Goal: Task Accomplishment & Management: Manage account settings

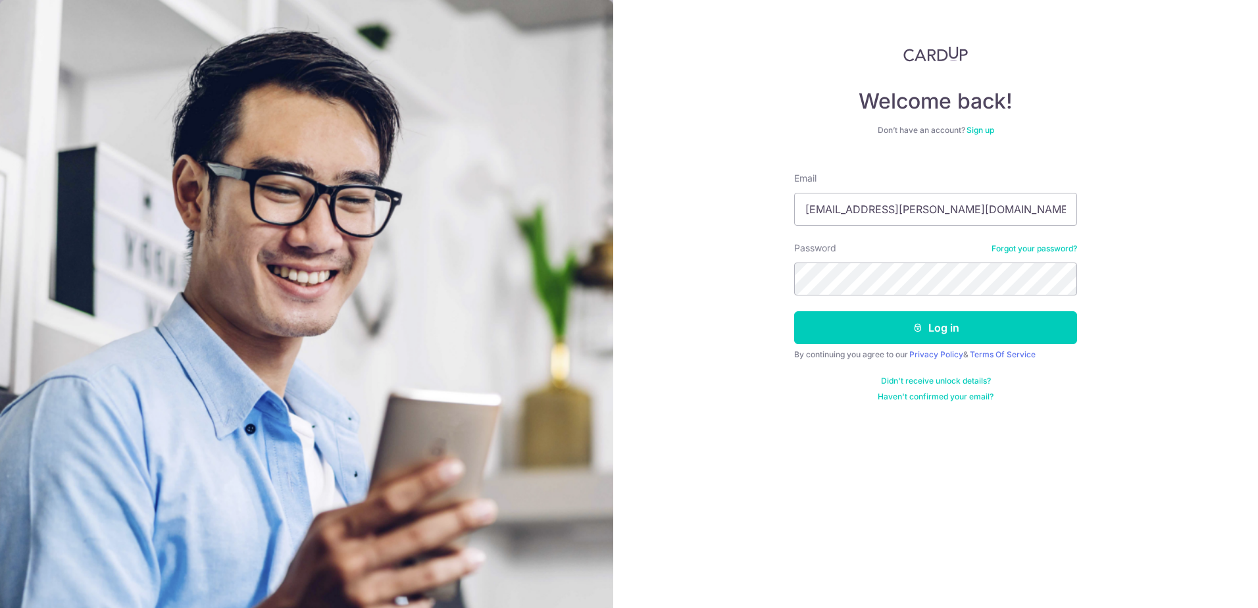
type input "[EMAIL_ADDRESS][PERSON_NAME][DOMAIN_NAME]"
click at [940, 330] on button "Log in" at bounding box center [935, 327] width 283 height 33
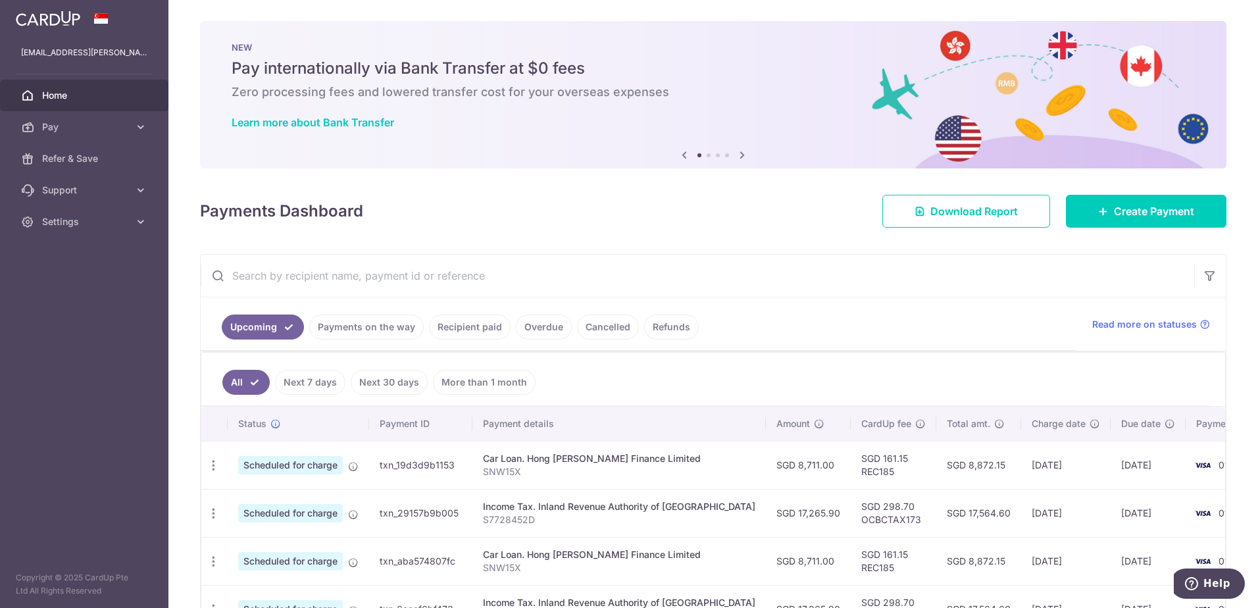
scroll to position [197, 0]
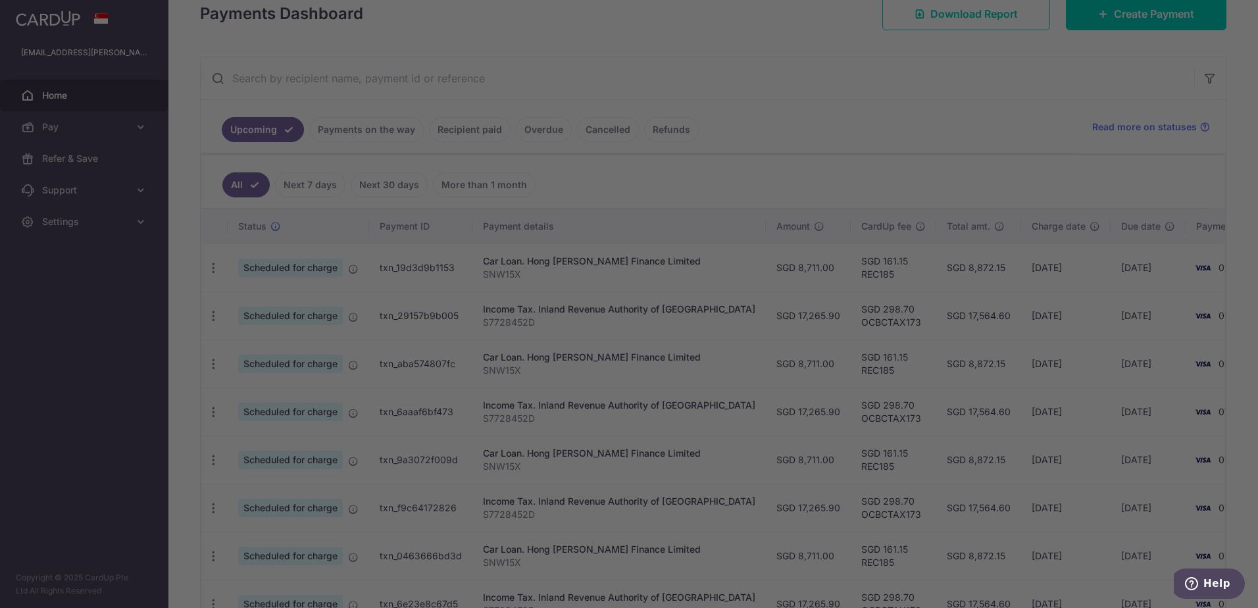
click at [307, 270] on div at bounding box center [635, 307] width 1271 height 614
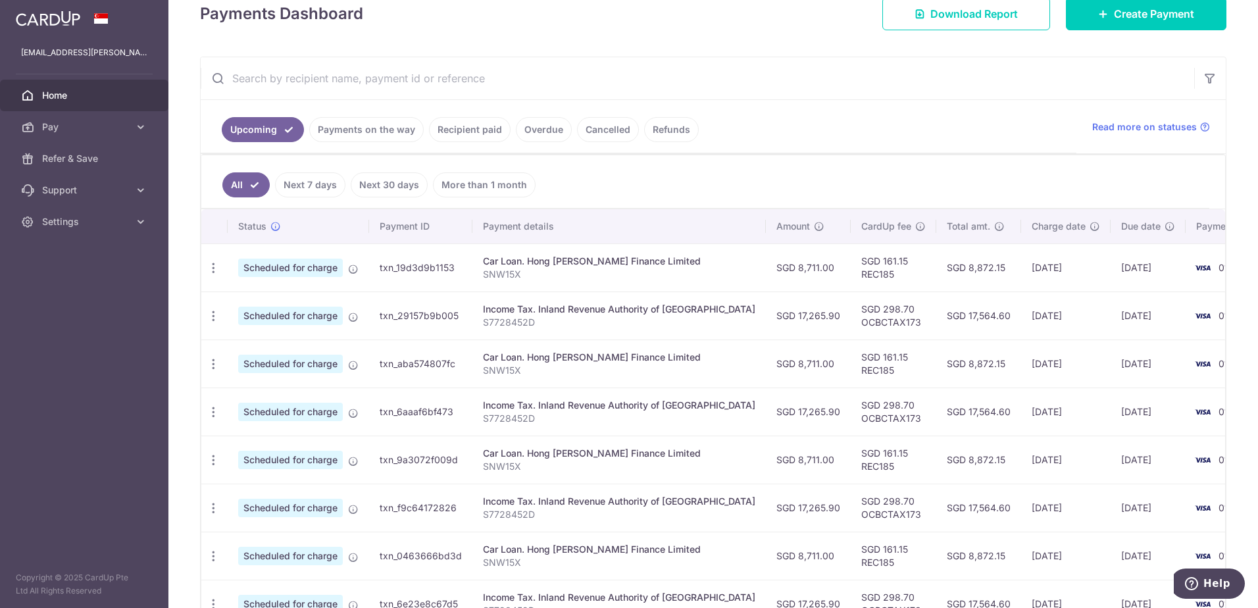
click at [581, 257] on div "Car Loan. Hong [PERSON_NAME] Finance Limited" at bounding box center [619, 261] width 272 height 13
click at [280, 269] on span "Scheduled for charge" at bounding box center [290, 268] width 105 height 18
click at [213, 272] on icon "button" at bounding box center [214, 268] width 14 height 14
click at [286, 308] on span "Update payment" at bounding box center [283, 304] width 89 height 16
radio input "true"
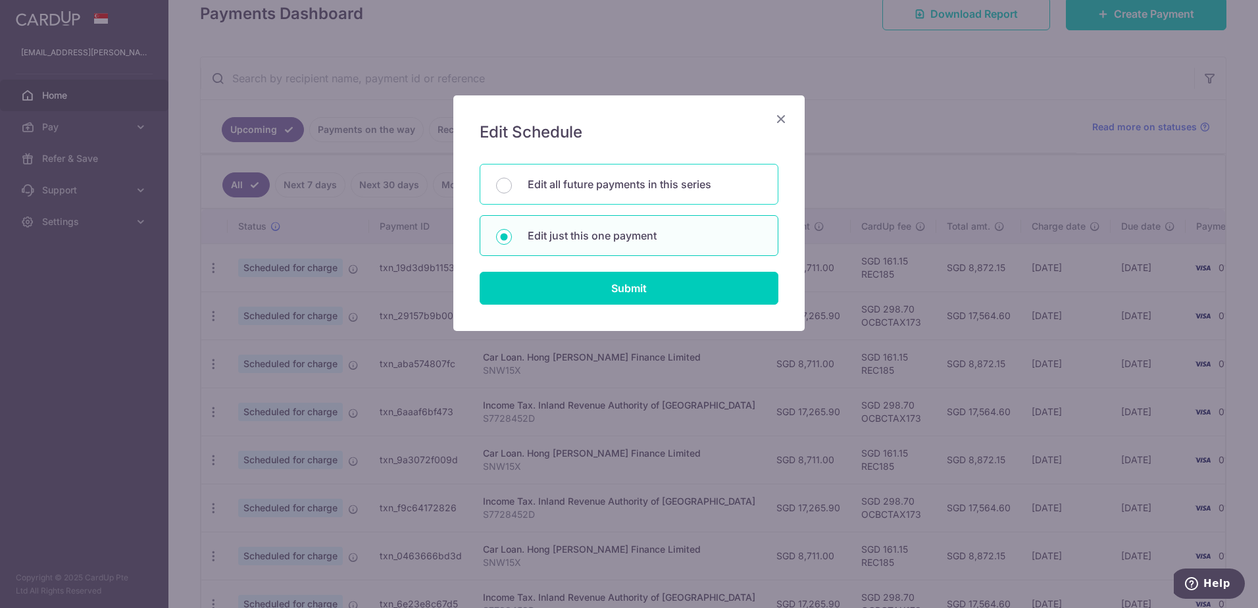
click at [512, 188] on div "Edit all future payments in this series" at bounding box center [629, 184] width 299 height 41
radio input "true"
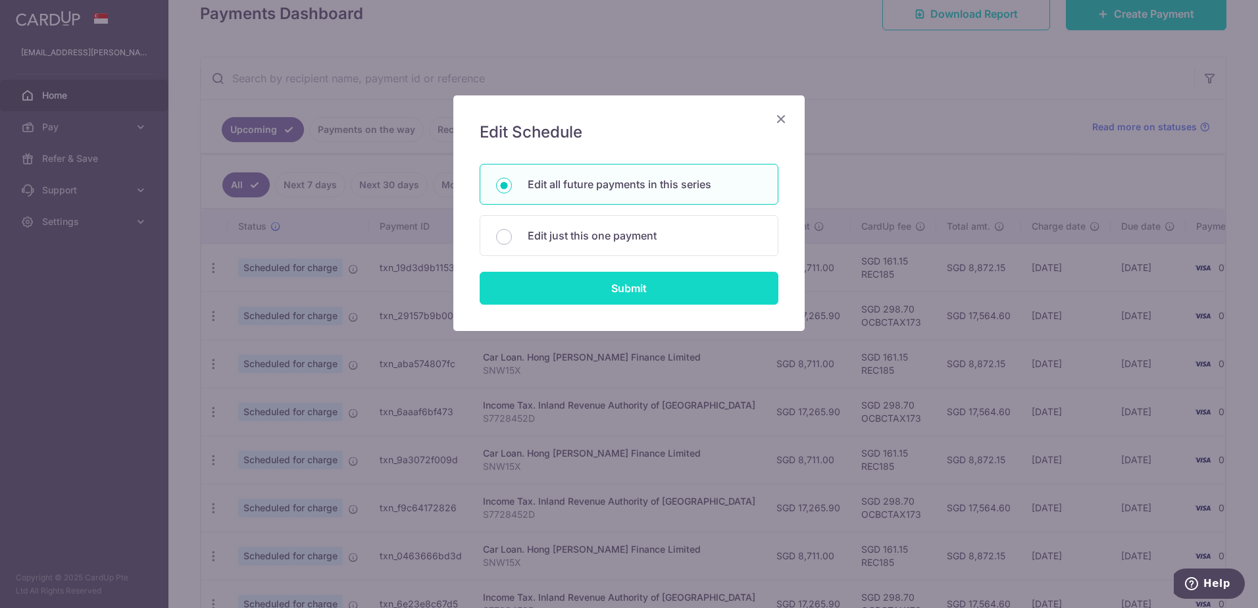
click at [556, 290] on input "Submit" at bounding box center [629, 288] width 299 height 33
radio input "true"
type input "8,711.00"
type input "SNW15X"
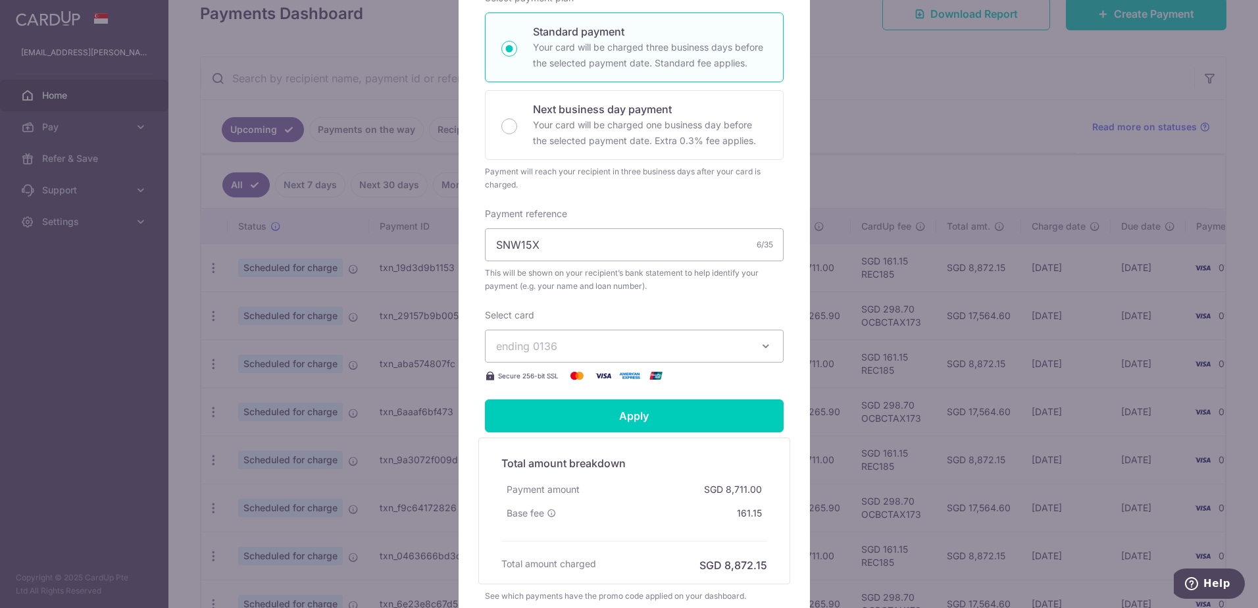
scroll to position [393, 0]
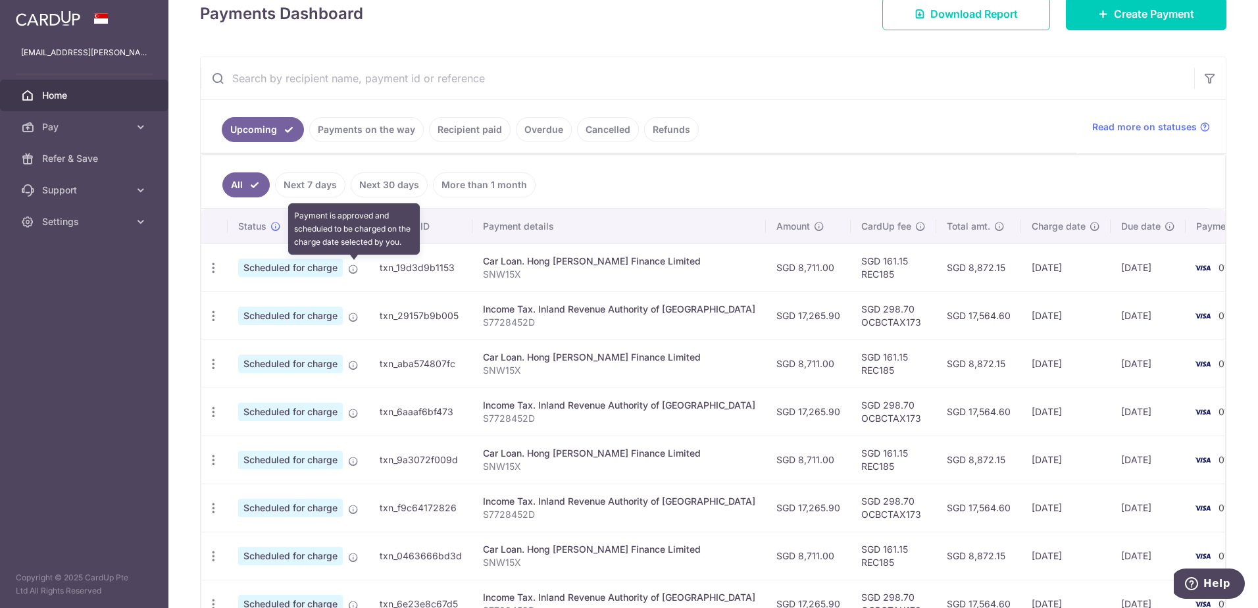
click at [351, 265] on icon at bounding box center [353, 269] width 11 height 11
click at [309, 267] on span "Scheduled for charge" at bounding box center [290, 268] width 105 height 18
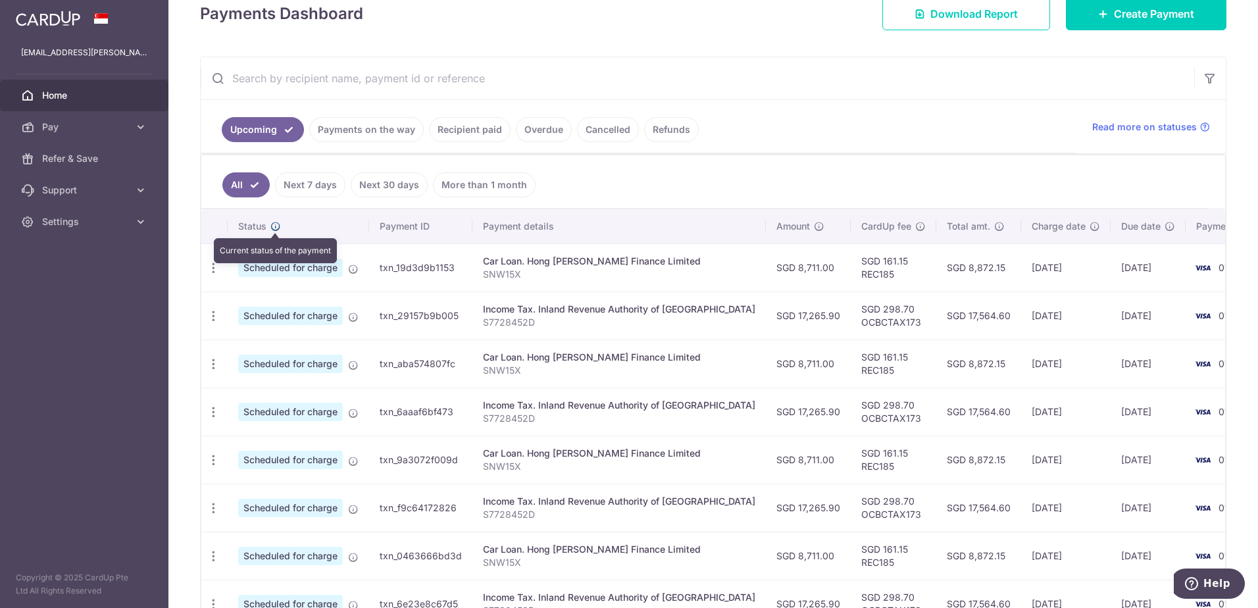
click at [275, 222] on icon at bounding box center [275, 226] width 11 height 11
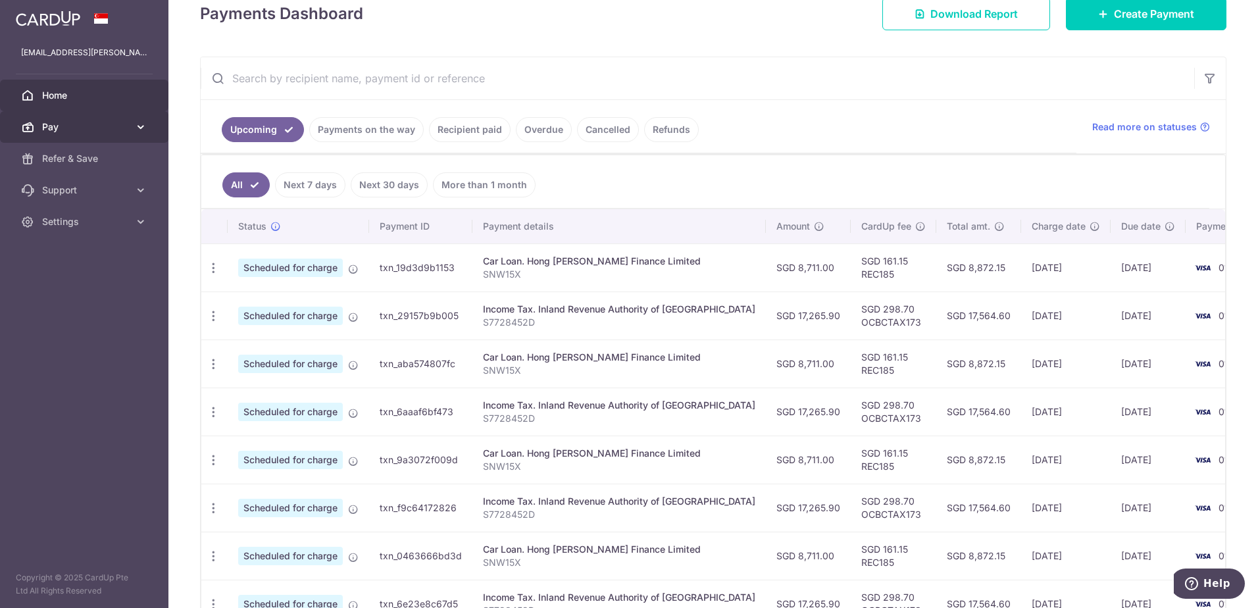
click at [145, 132] on icon at bounding box center [140, 126] width 13 height 13
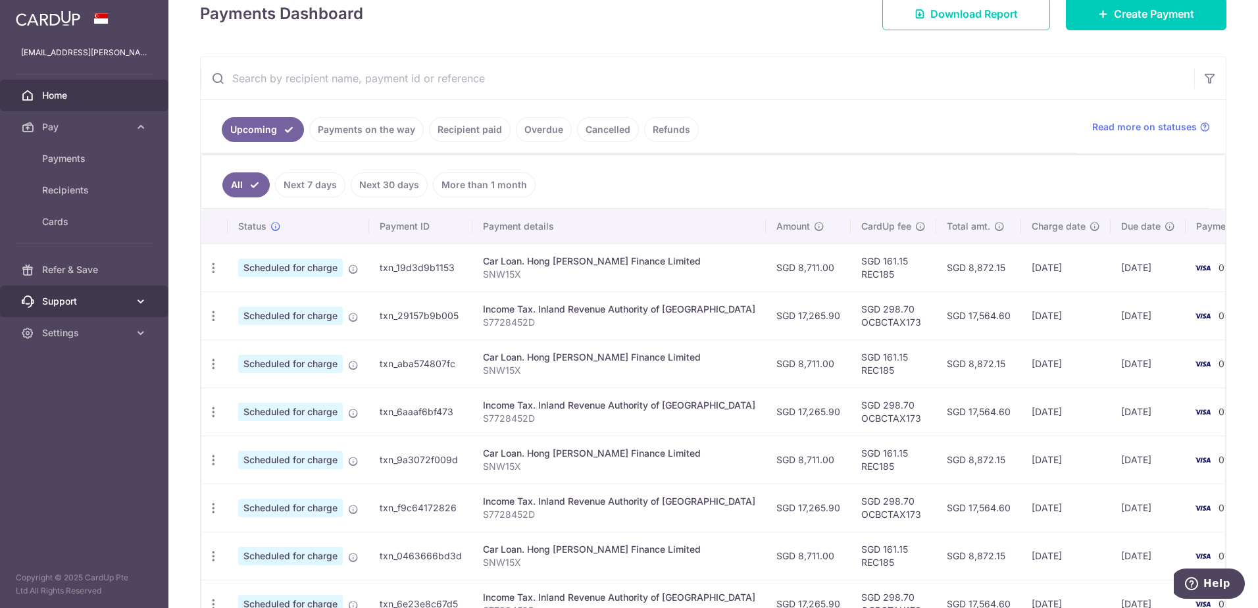
click at [140, 301] on icon at bounding box center [140, 301] width 13 height 13
click at [295, 268] on span "Scheduled for charge" at bounding box center [290, 268] width 105 height 18
click at [220, 316] on div "Update payment Cancel payment" at bounding box center [213, 316] width 24 height 24
click at [211, 317] on icon "button" at bounding box center [214, 316] width 14 height 14
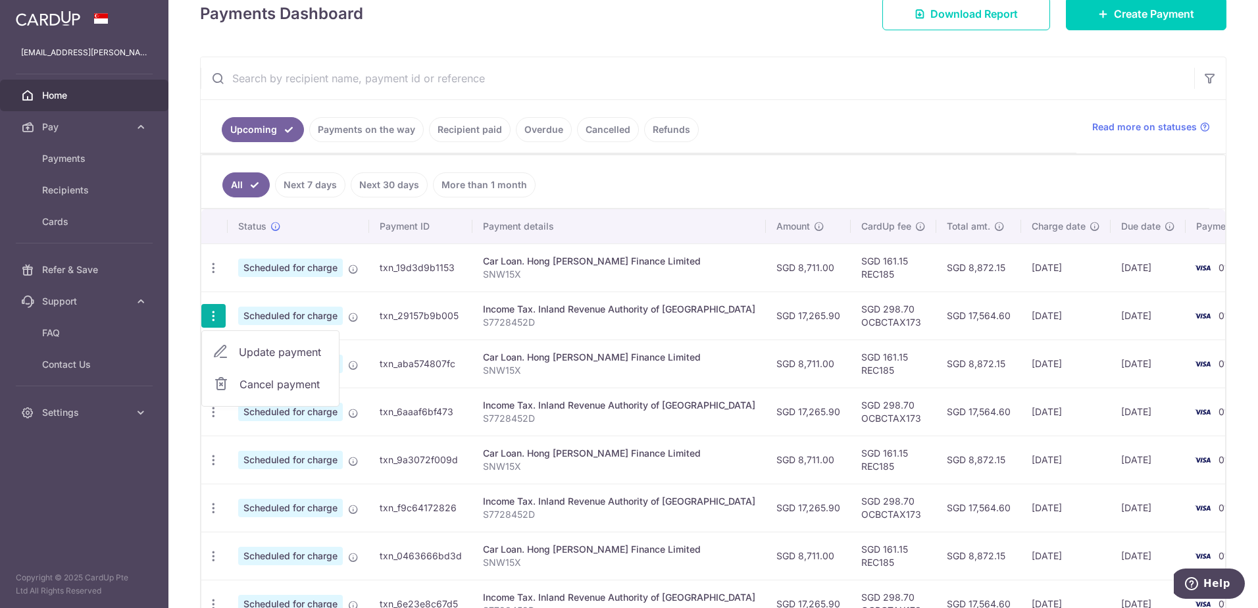
click at [283, 353] on span "Update payment" at bounding box center [283, 352] width 89 height 16
radio input "true"
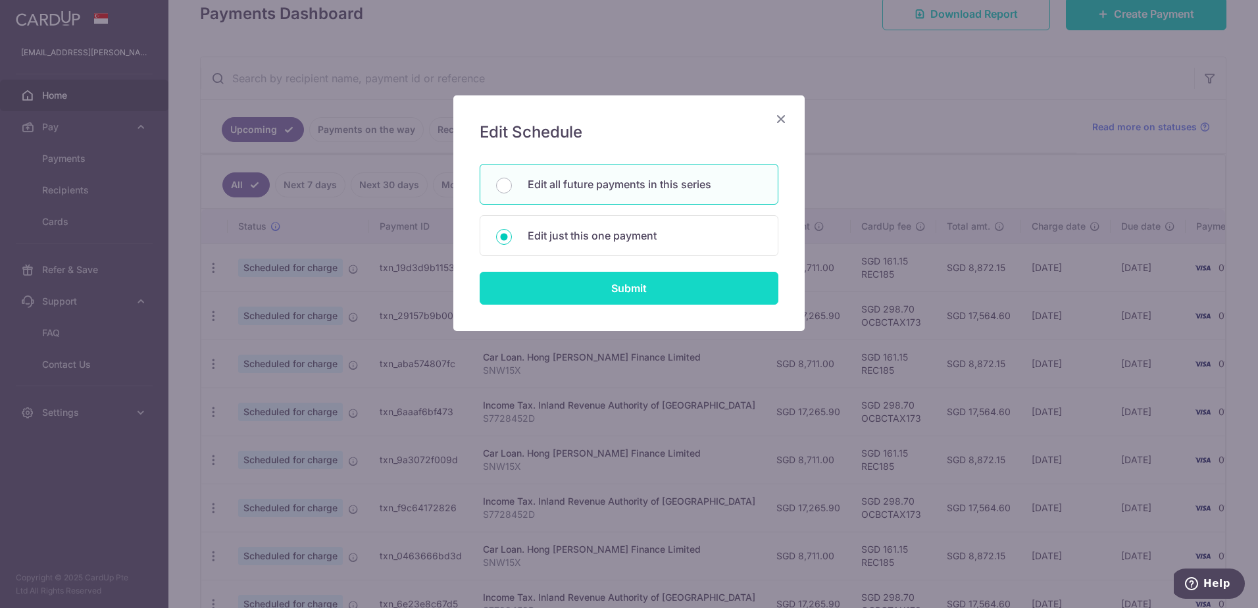
click at [599, 290] on input "Submit" at bounding box center [629, 288] width 299 height 33
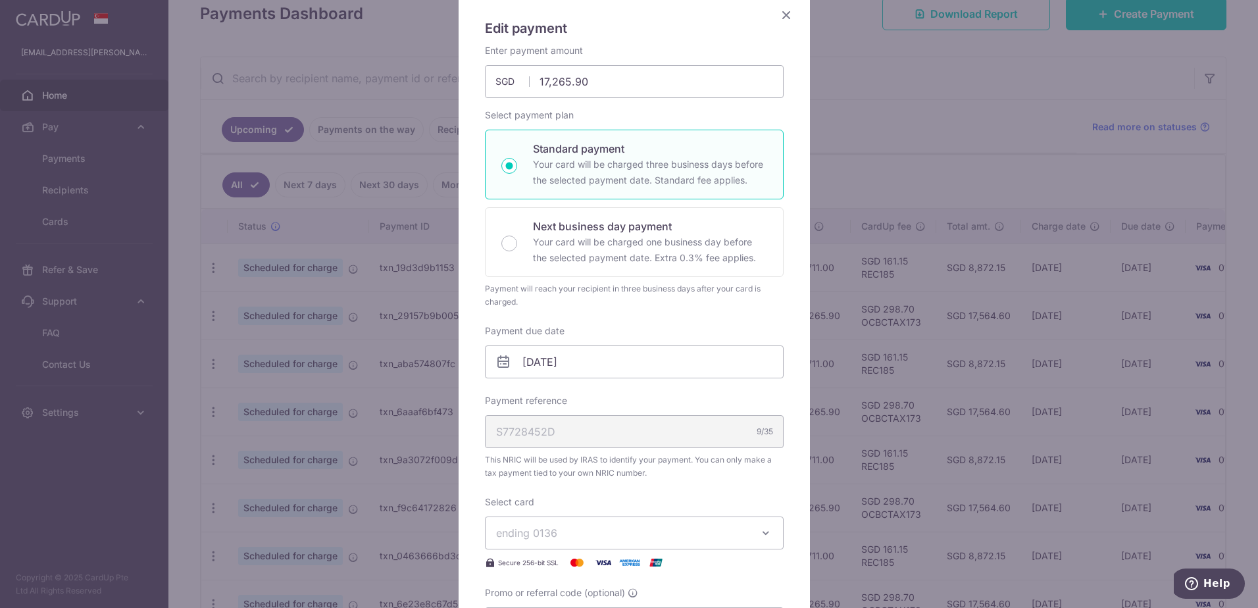
scroll to position [0, 0]
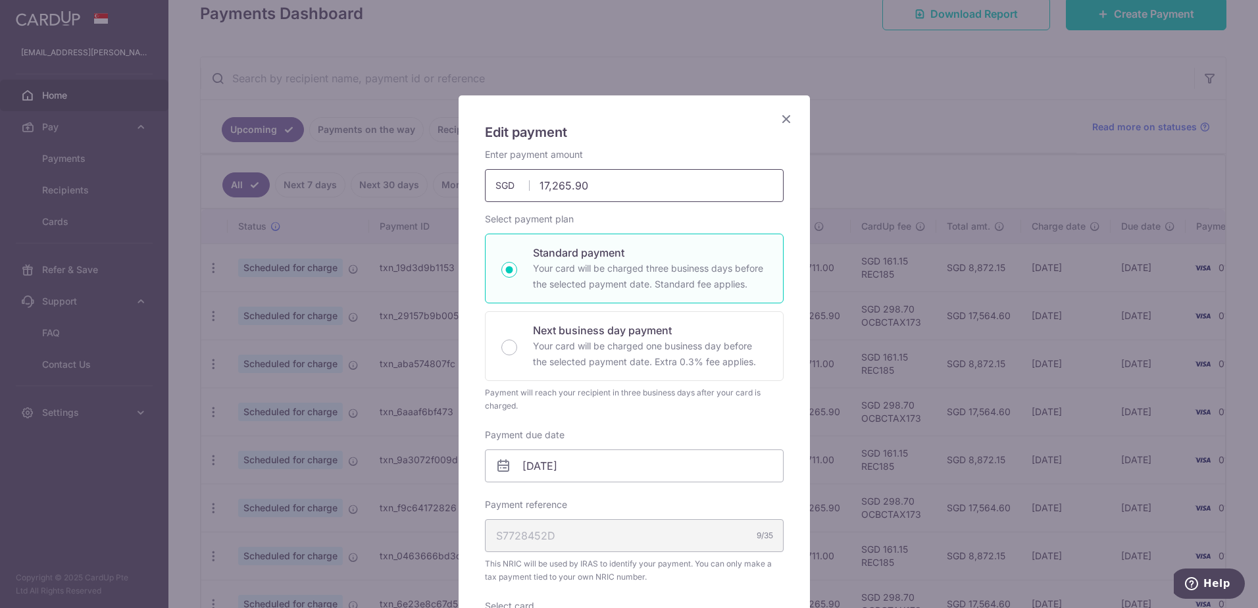
click at [778, 115] on icon "Close" at bounding box center [786, 119] width 16 height 16
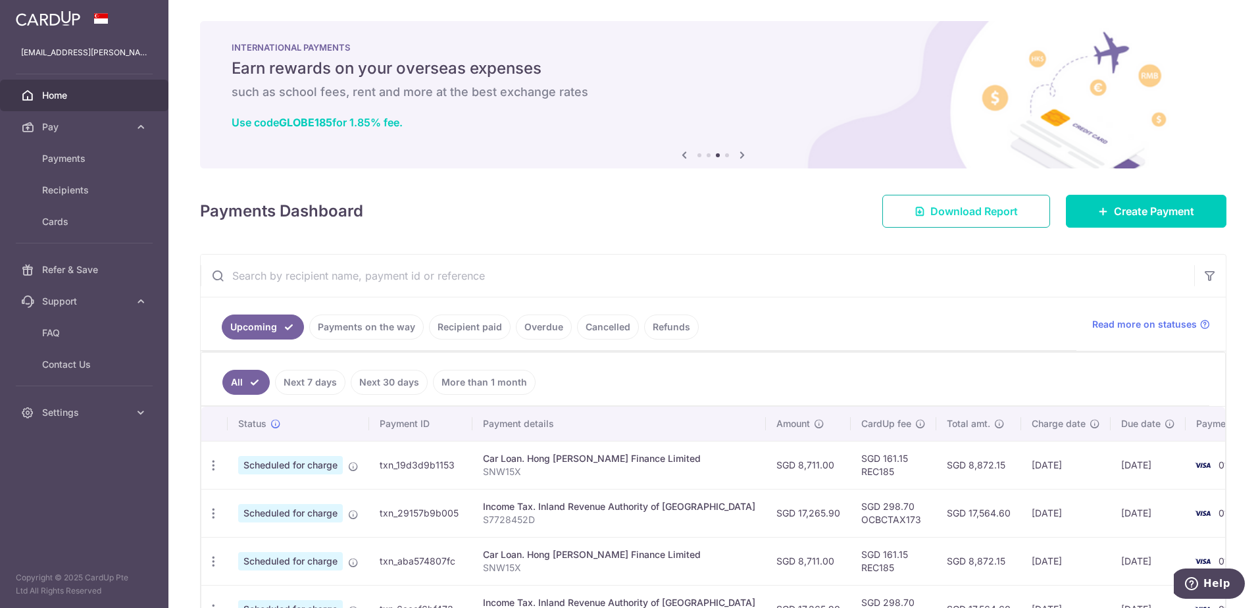
click at [980, 215] on span "Download Report" at bounding box center [974, 211] width 88 height 16
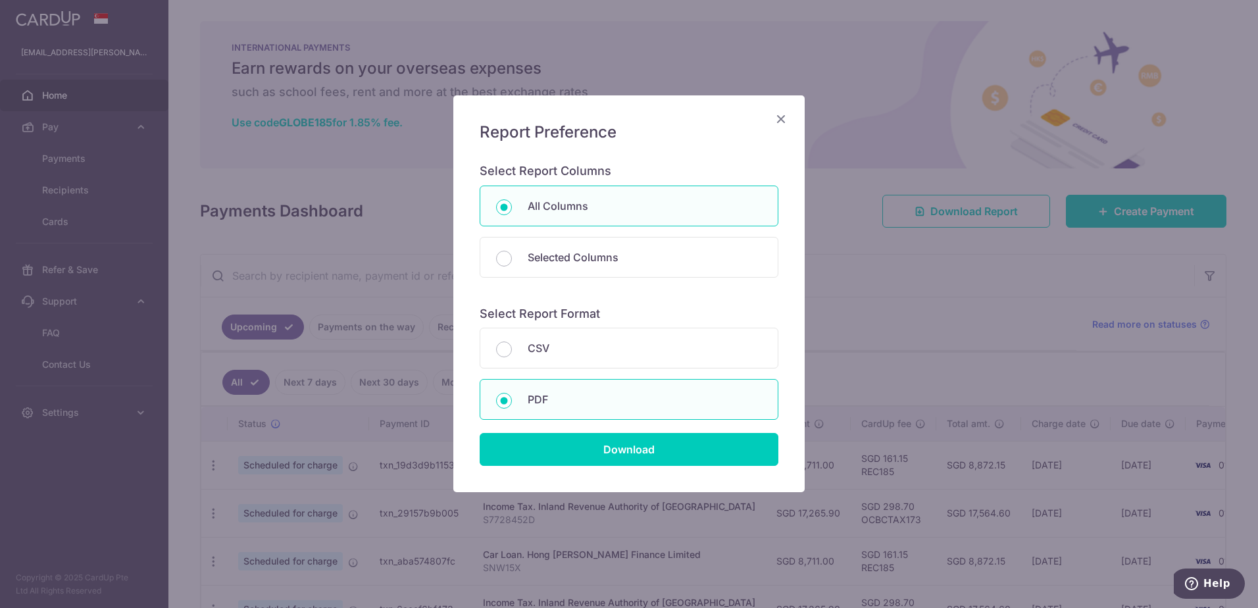
click at [779, 115] on icon "Close" at bounding box center [781, 119] width 16 height 16
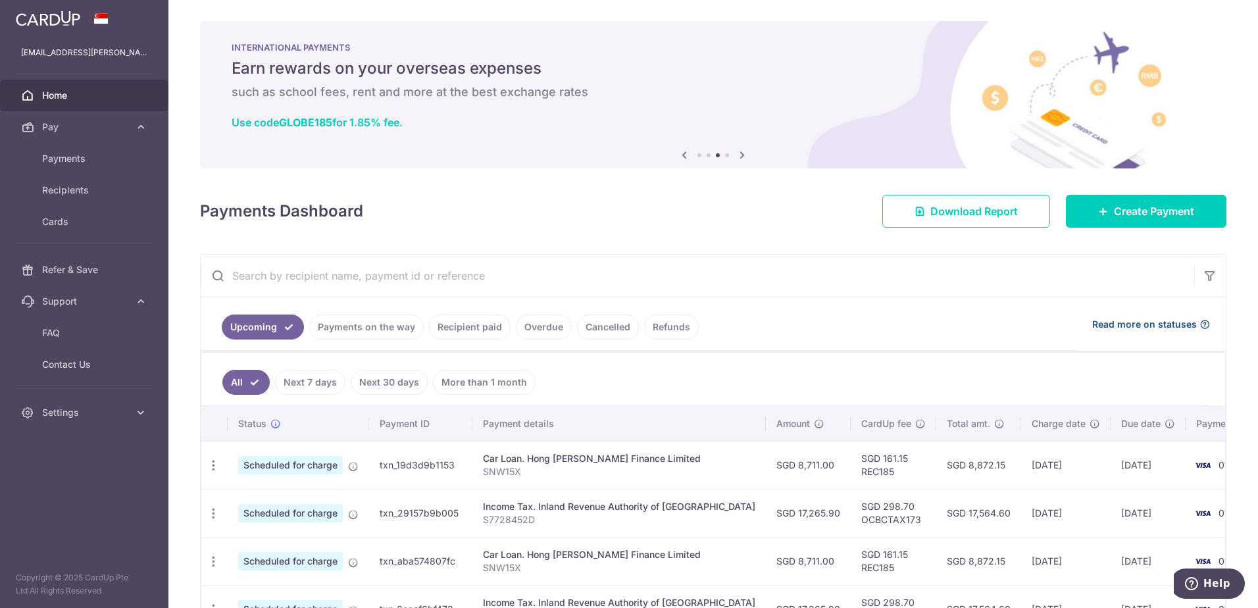
click at [1143, 326] on span "Read more on statuses" at bounding box center [1144, 324] width 105 height 13
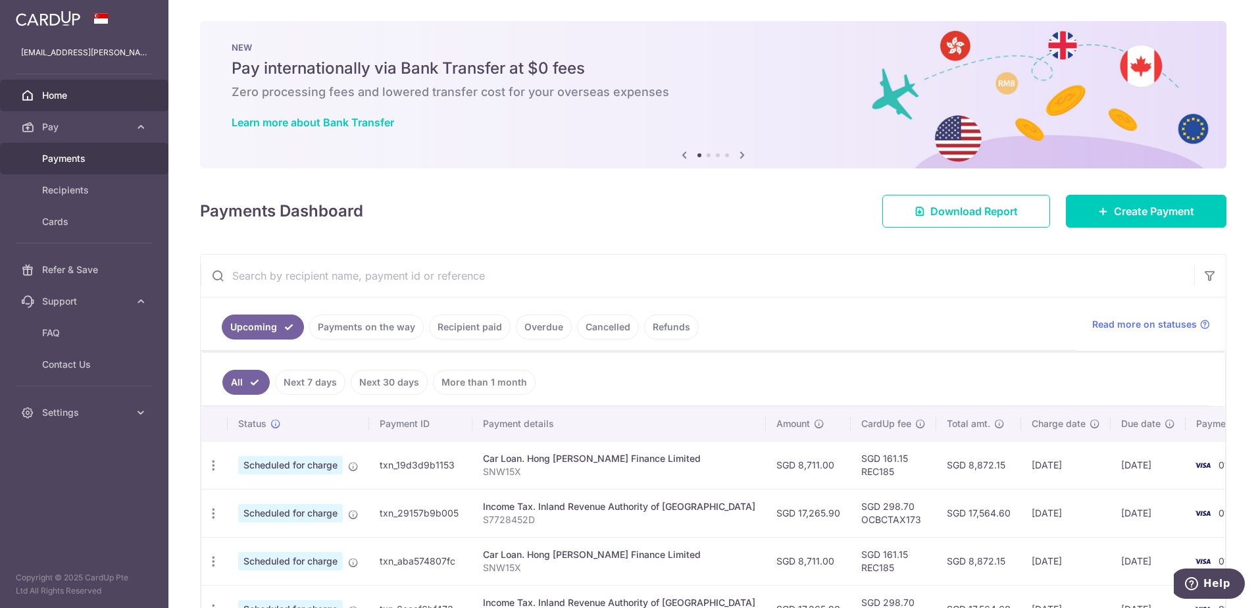
click at [84, 161] on span "Payments" at bounding box center [85, 158] width 87 height 13
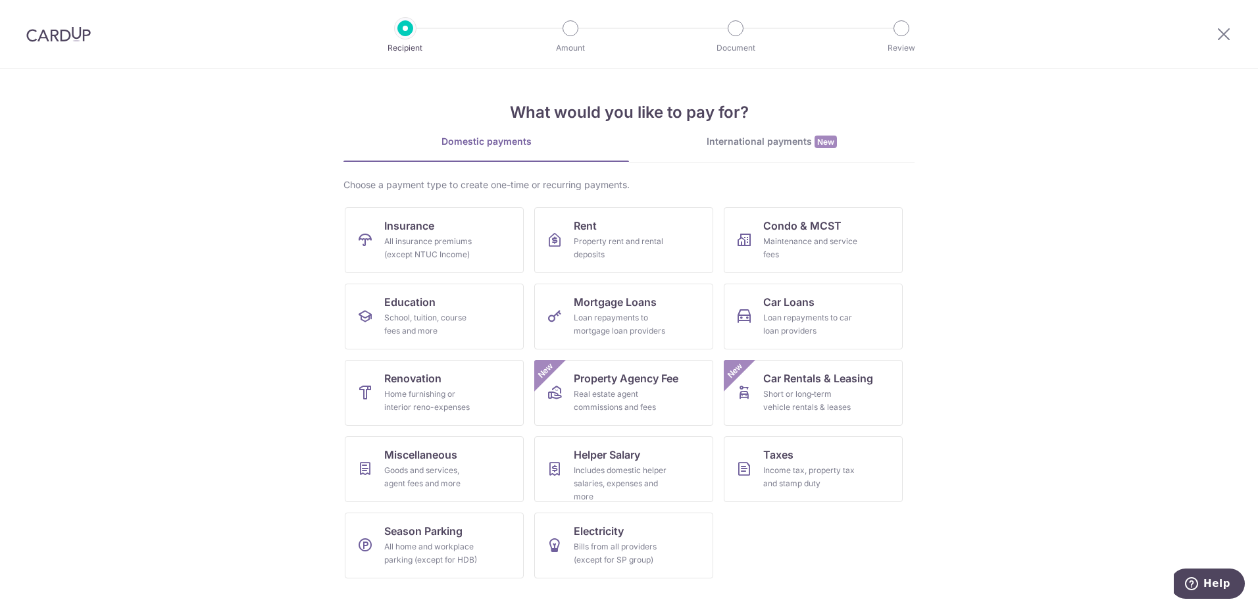
click at [735, 45] on p "Document" at bounding box center [735, 47] width 97 height 13
click at [1219, 32] on icon at bounding box center [1224, 34] width 16 height 16
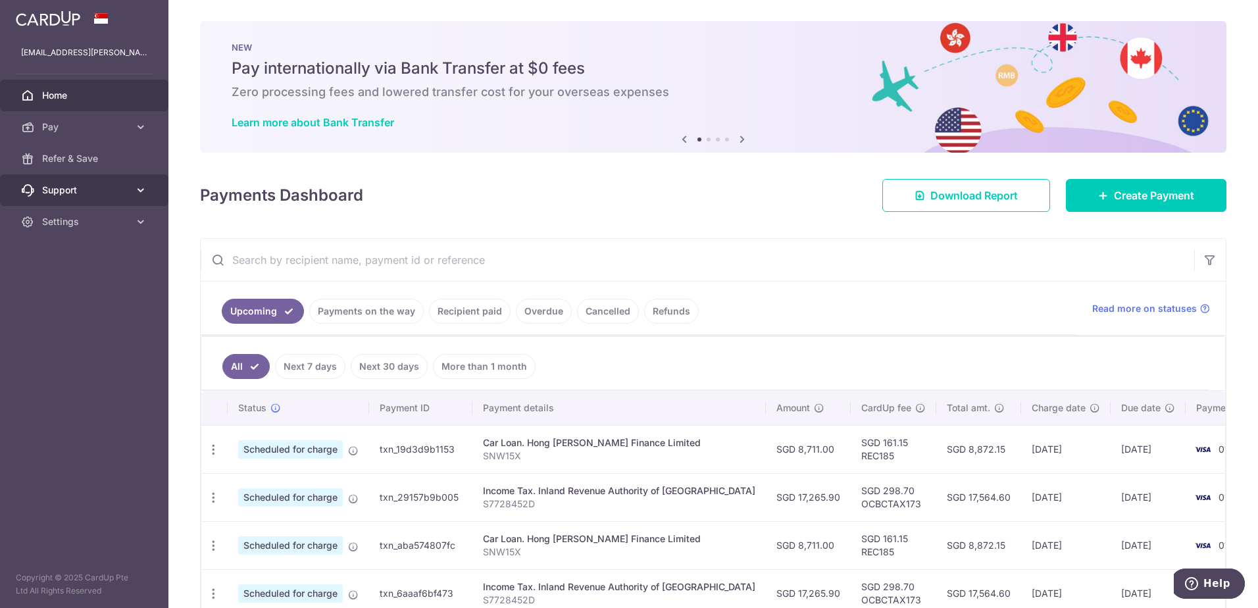
click at [136, 190] on icon at bounding box center [140, 190] width 13 height 13
click at [136, 301] on icon at bounding box center [140, 301] width 13 height 13
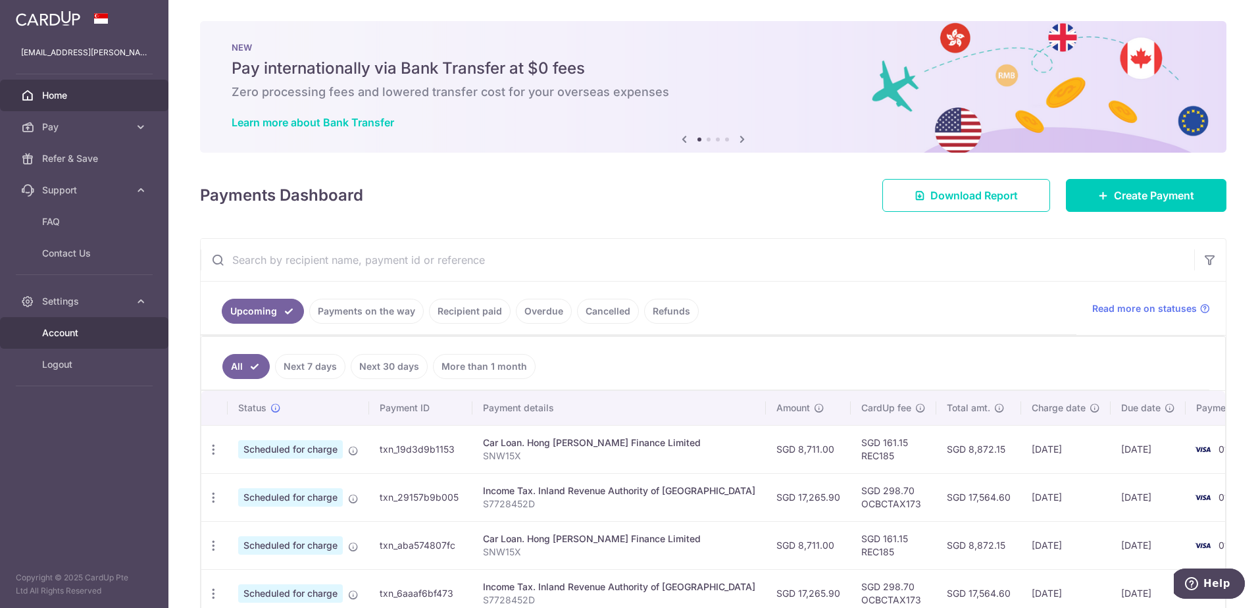
click at [71, 338] on span "Account" at bounding box center [85, 332] width 87 height 13
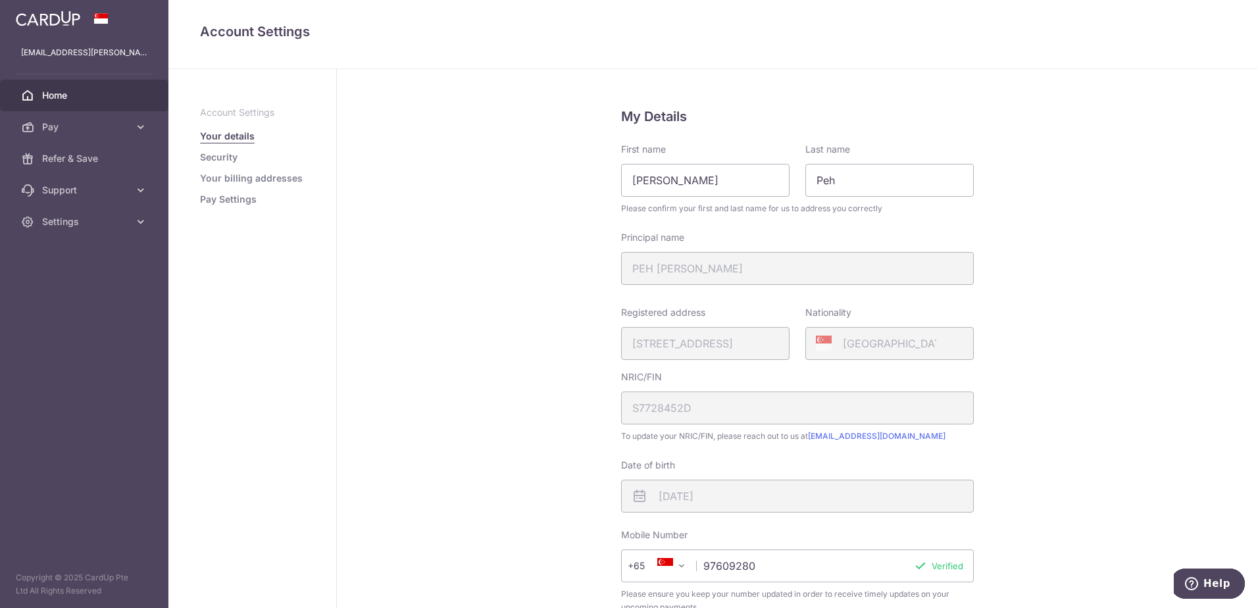
click at [73, 97] on span "Home" at bounding box center [85, 95] width 87 height 13
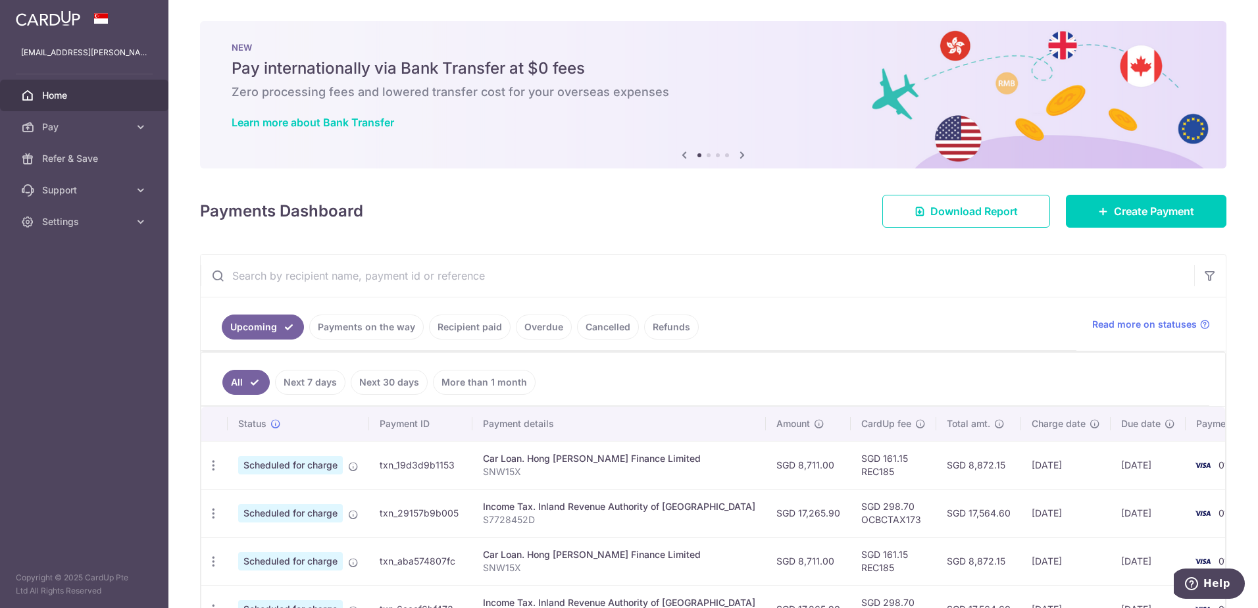
click at [523, 462] on div "Car Loan. Hong [PERSON_NAME] Finance Limited" at bounding box center [619, 458] width 272 height 13
click at [317, 464] on span "Scheduled for charge" at bounding box center [290, 465] width 105 height 18
click at [208, 463] on icon "button" at bounding box center [214, 466] width 14 height 14
click at [269, 501] on span "Update payment" at bounding box center [283, 502] width 89 height 16
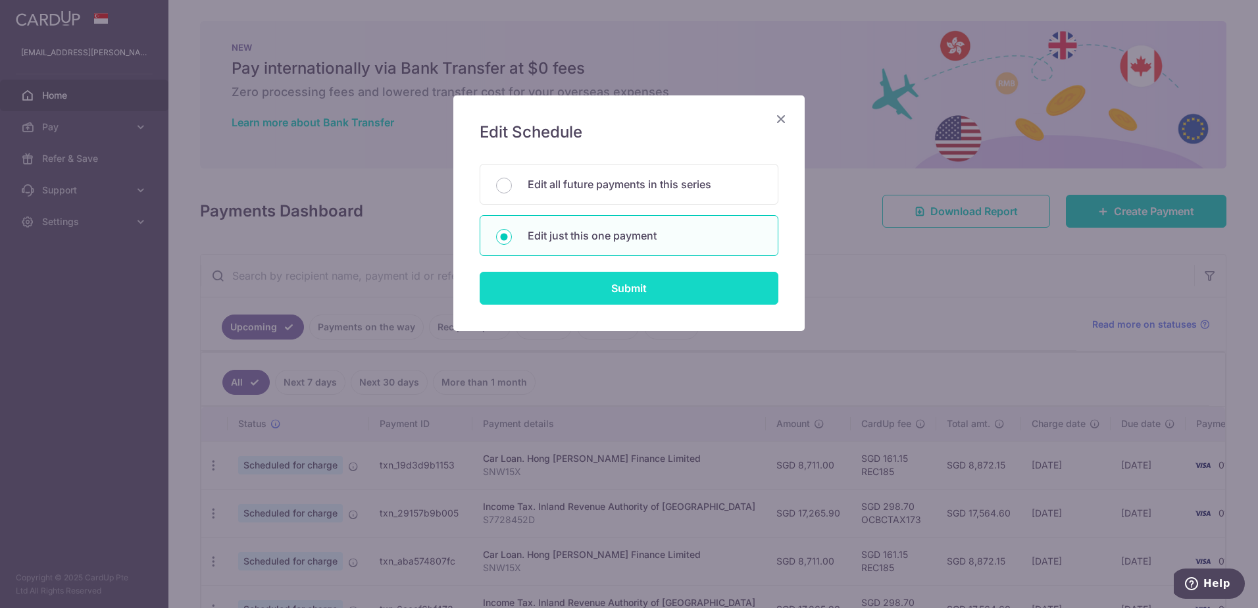
click at [624, 293] on input "Submit" at bounding box center [629, 288] width 299 height 33
radio input "true"
type input "8,711.00"
type input "[DATE]"
type input "SNW15X"
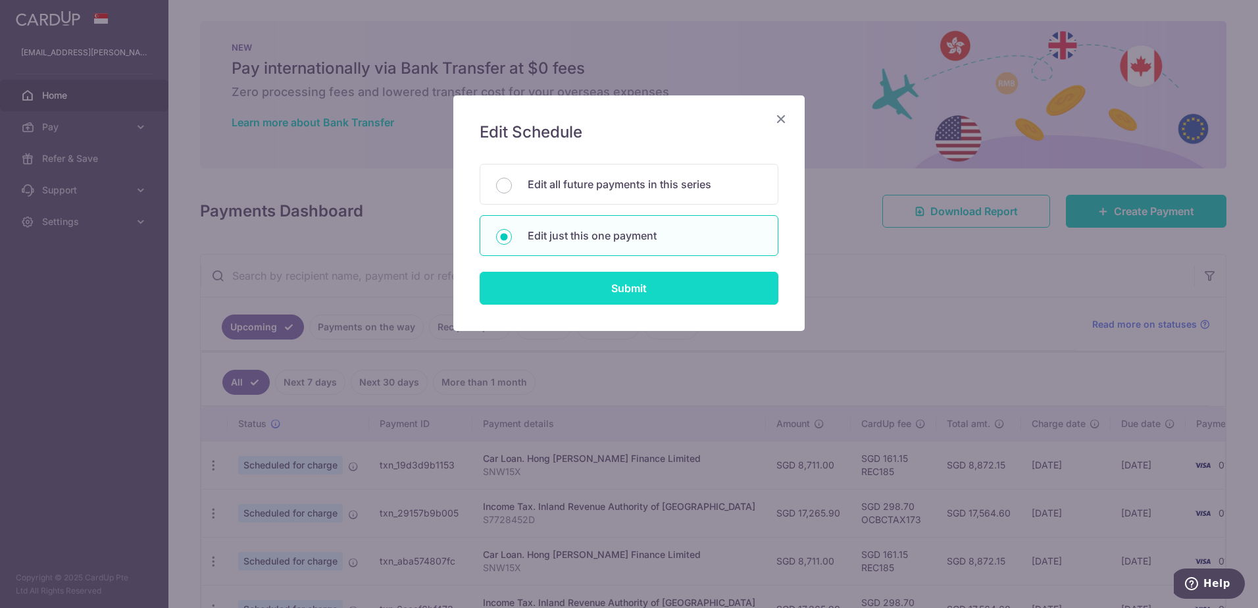
type input "REC185"
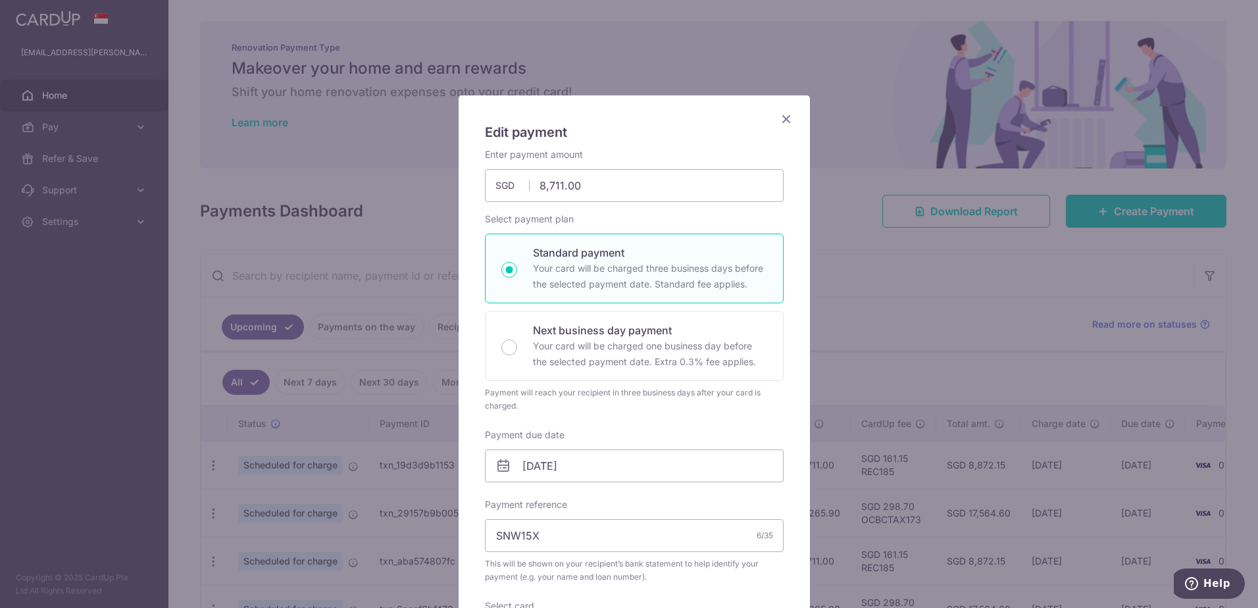
click at [783, 114] on icon "Close" at bounding box center [786, 119] width 16 height 16
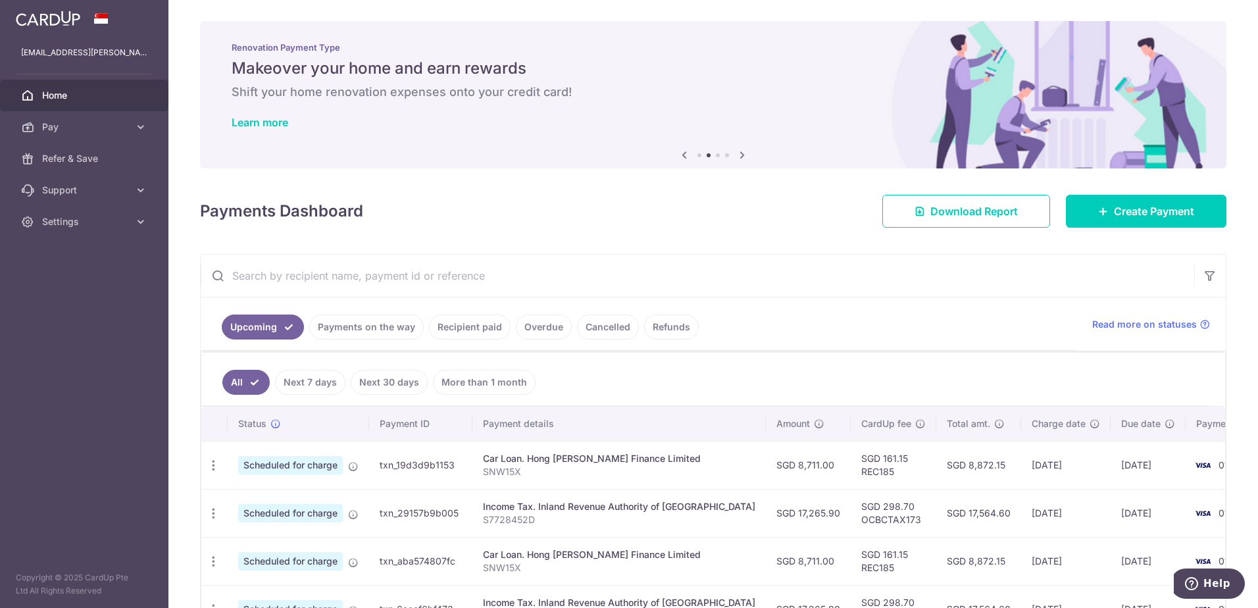
click at [559, 459] on div "Car Loan. Hong [PERSON_NAME] Finance Limited" at bounding box center [619, 458] width 272 height 13
click at [561, 459] on div "Car Loan. Hong [PERSON_NAME] Finance Limited" at bounding box center [619, 458] width 272 height 13
click at [738, 157] on icon at bounding box center [742, 155] width 16 height 16
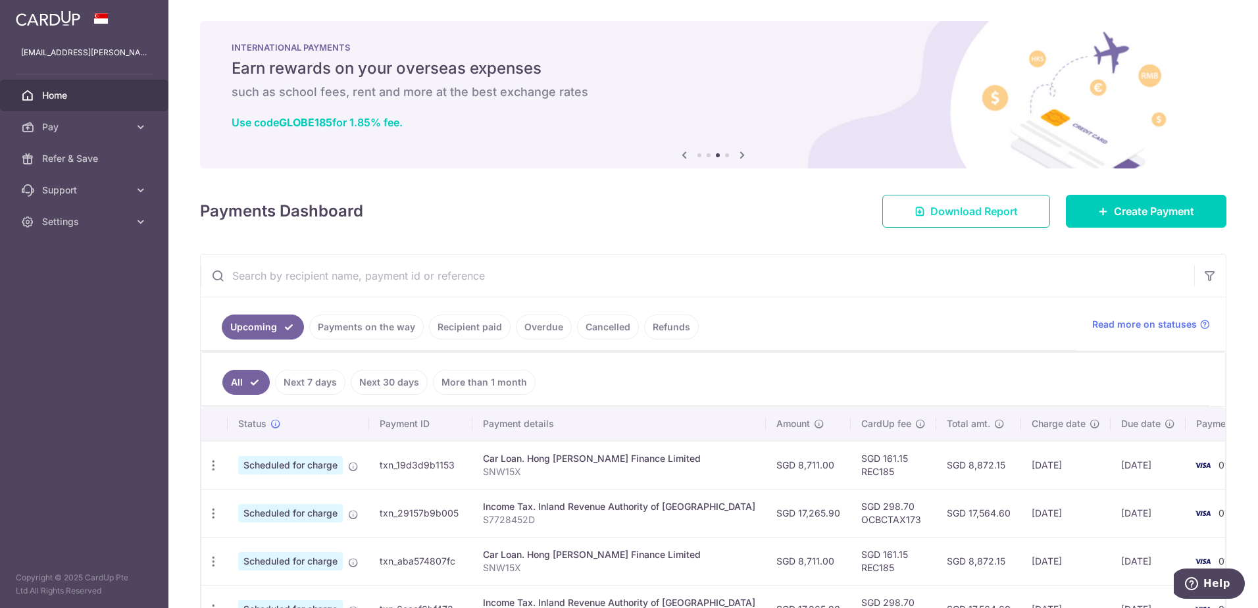
click at [937, 207] on span "Download Report" at bounding box center [974, 211] width 88 height 16
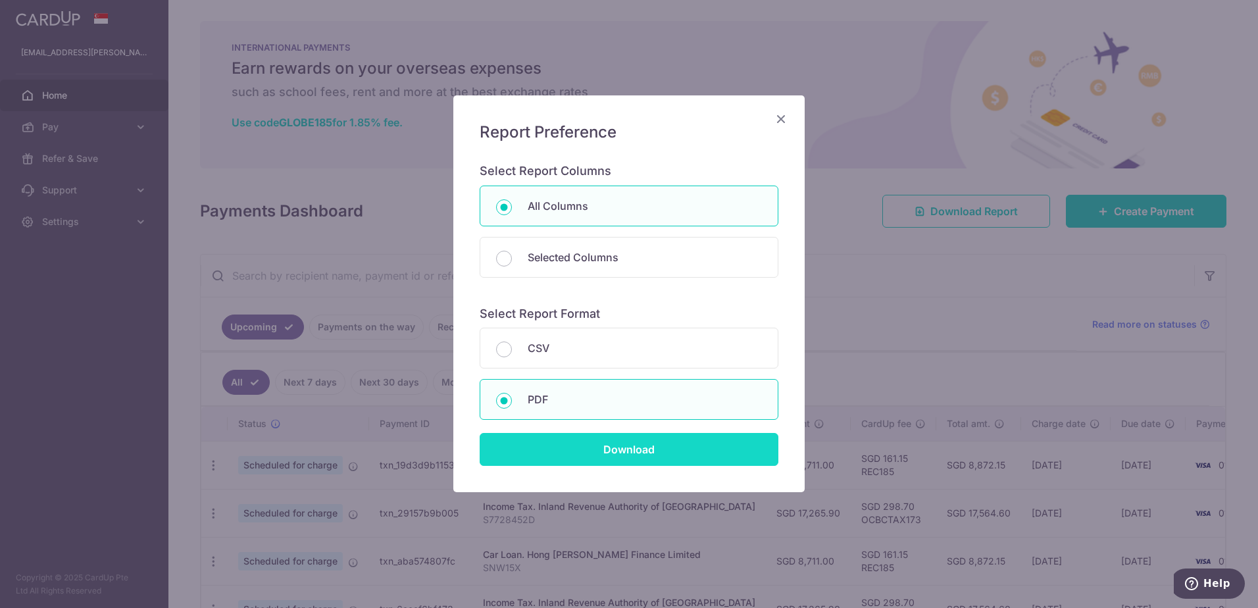
click at [653, 447] on input "Download" at bounding box center [629, 449] width 299 height 33
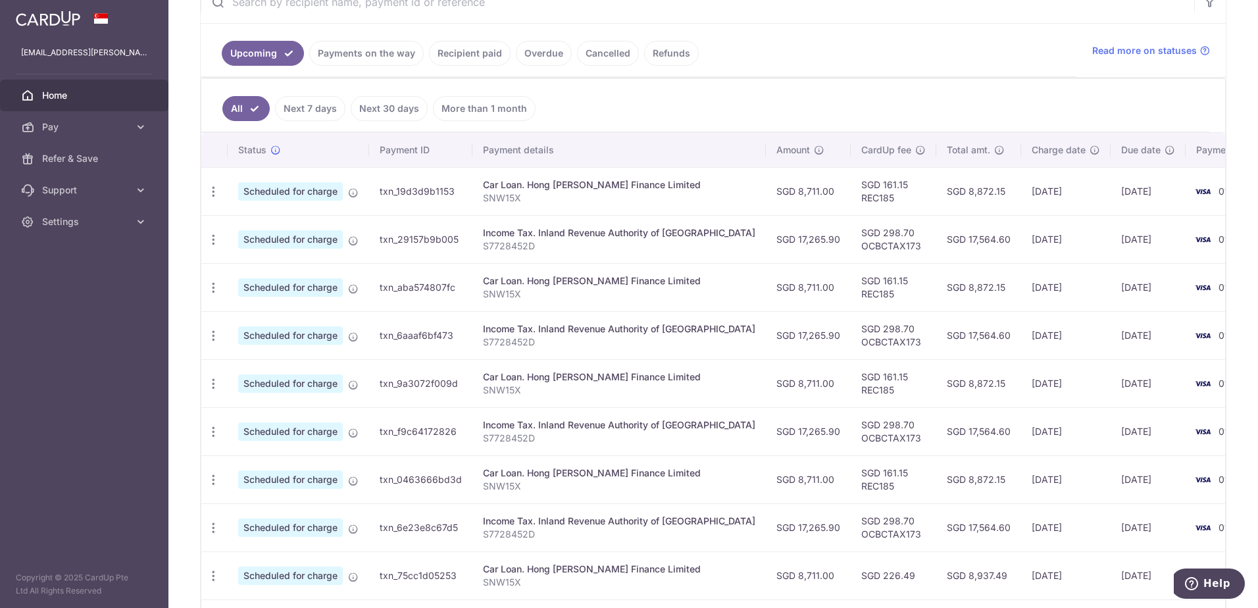
scroll to position [197, 0]
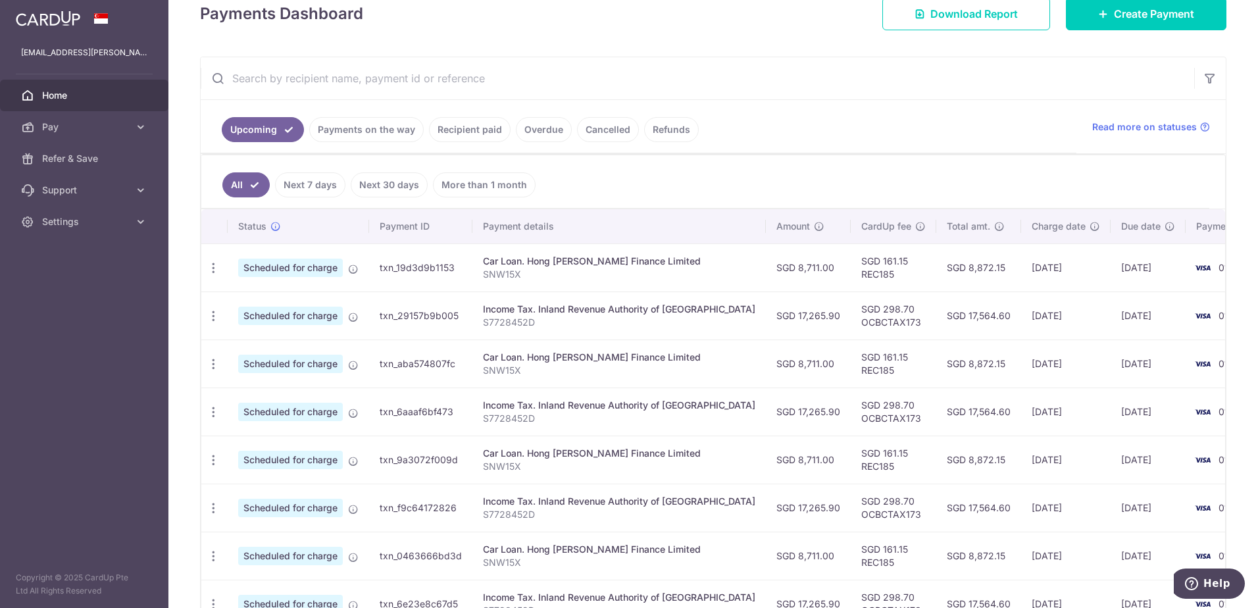
click at [486, 131] on link "Recipient paid" at bounding box center [470, 129] width 82 height 25
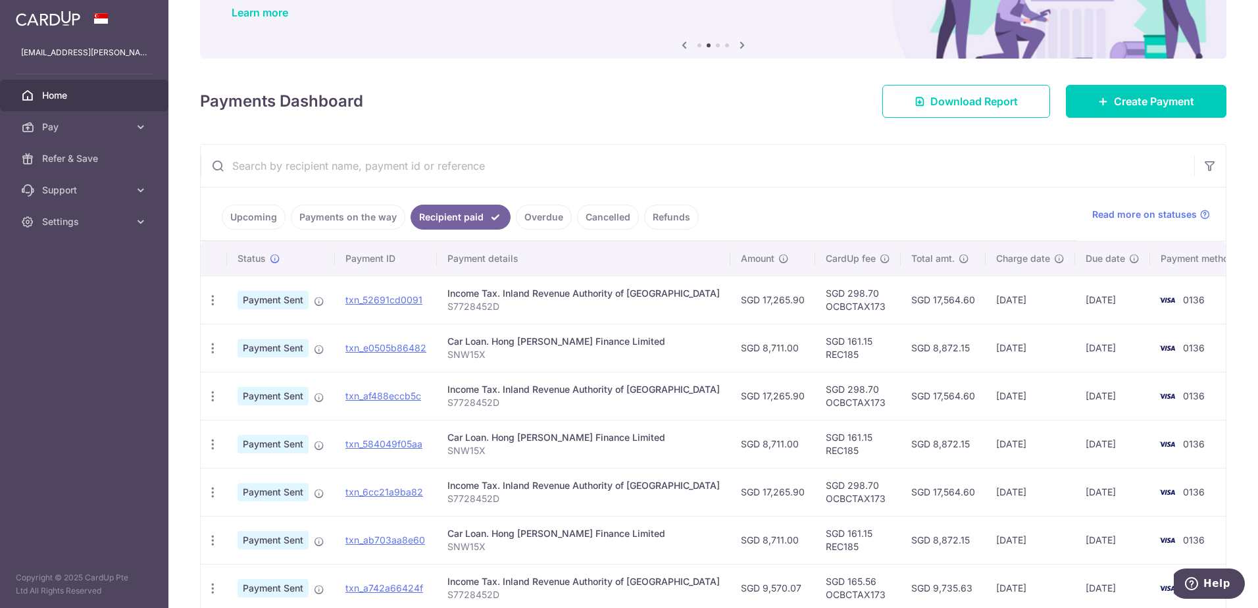
scroll to position [353, 0]
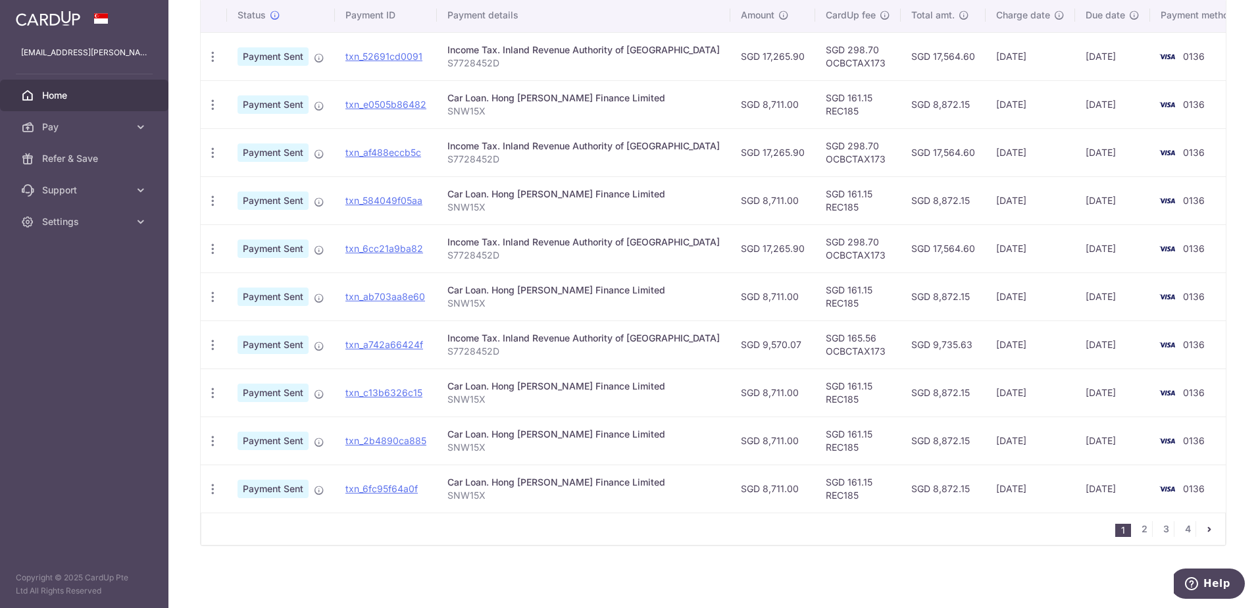
click at [1206, 532] on icon "pager" at bounding box center [1209, 529] width 11 height 11
click at [1182, 530] on link "4" at bounding box center [1188, 529] width 16 height 16
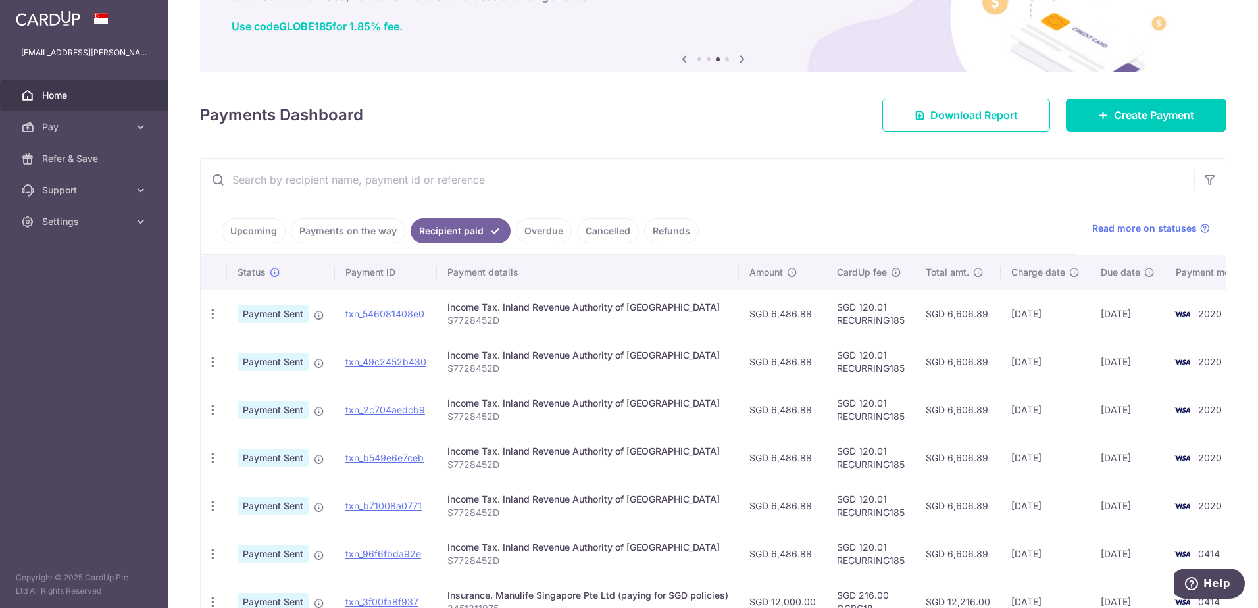
scroll to position [216, 0]
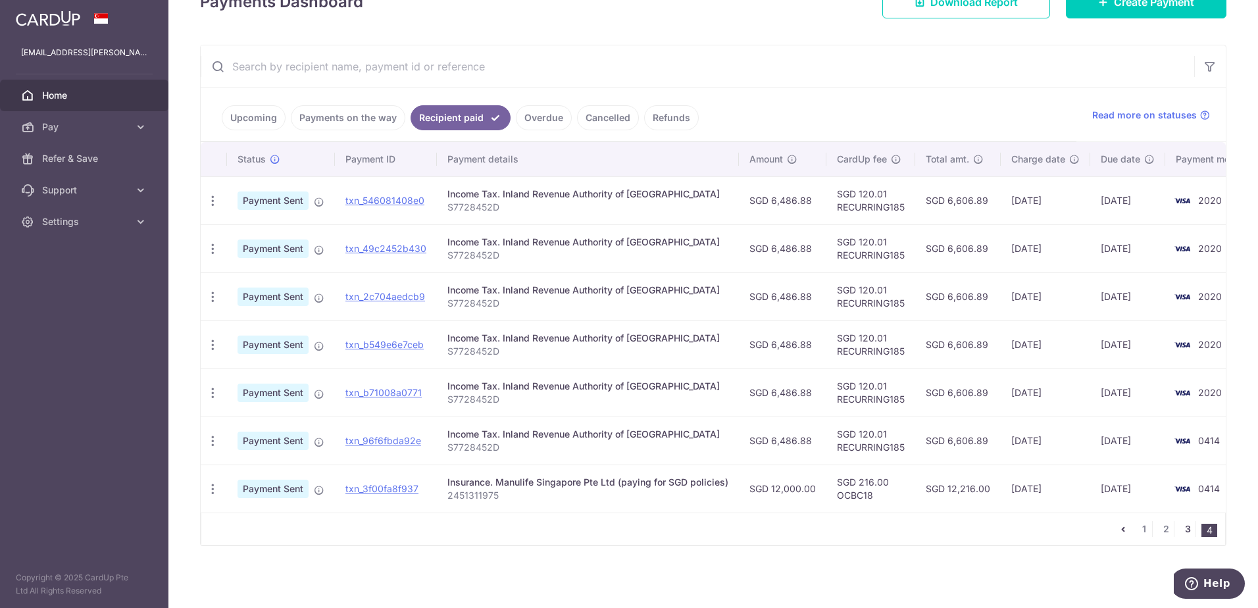
click at [1180, 528] on link "3" at bounding box center [1188, 529] width 16 height 16
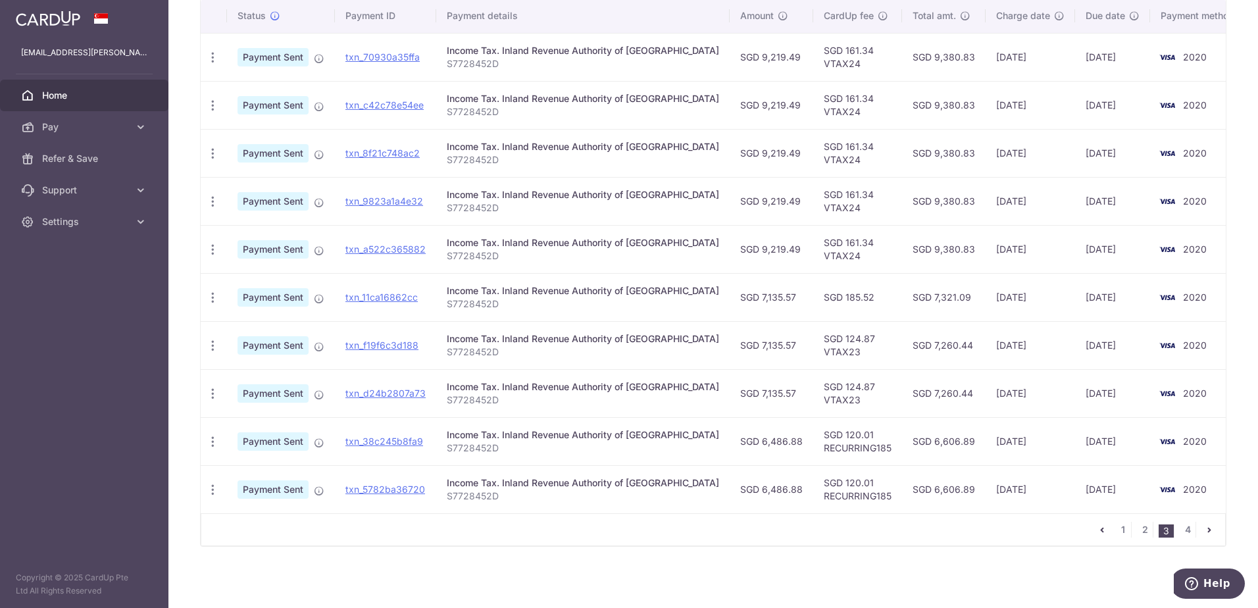
scroll to position [353, 0]
click at [1144, 533] on link "2" at bounding box center [1145, 529] width 16 height 16
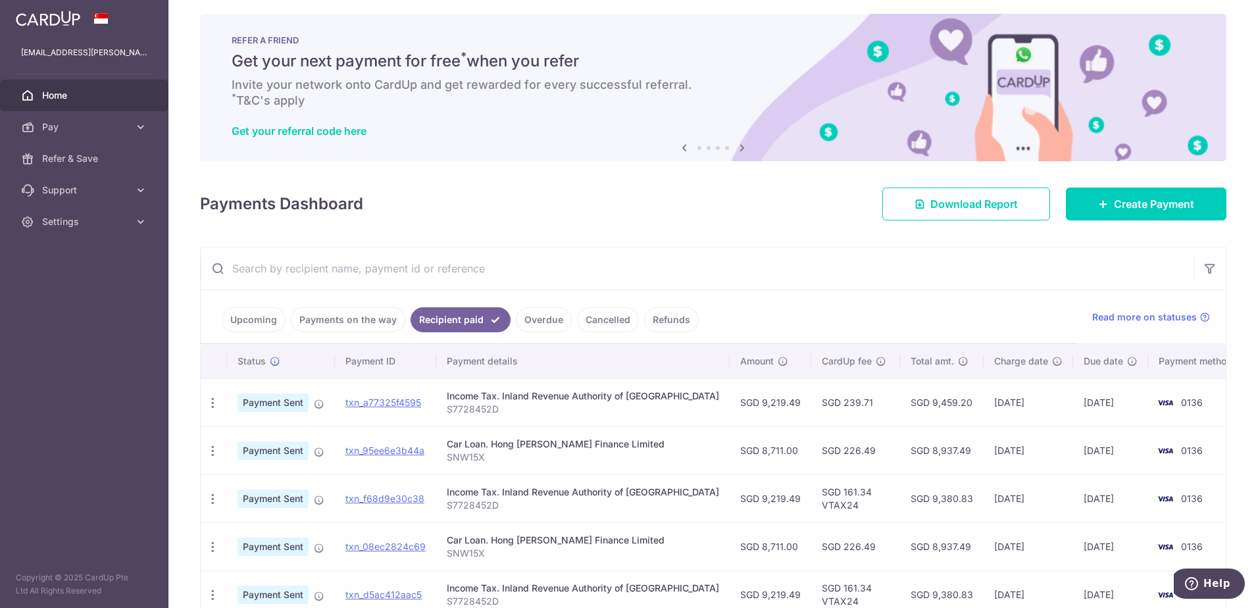
scroll to position [0, 0]
